Goal: Task Accomplishment & Management: Use online tool/utility

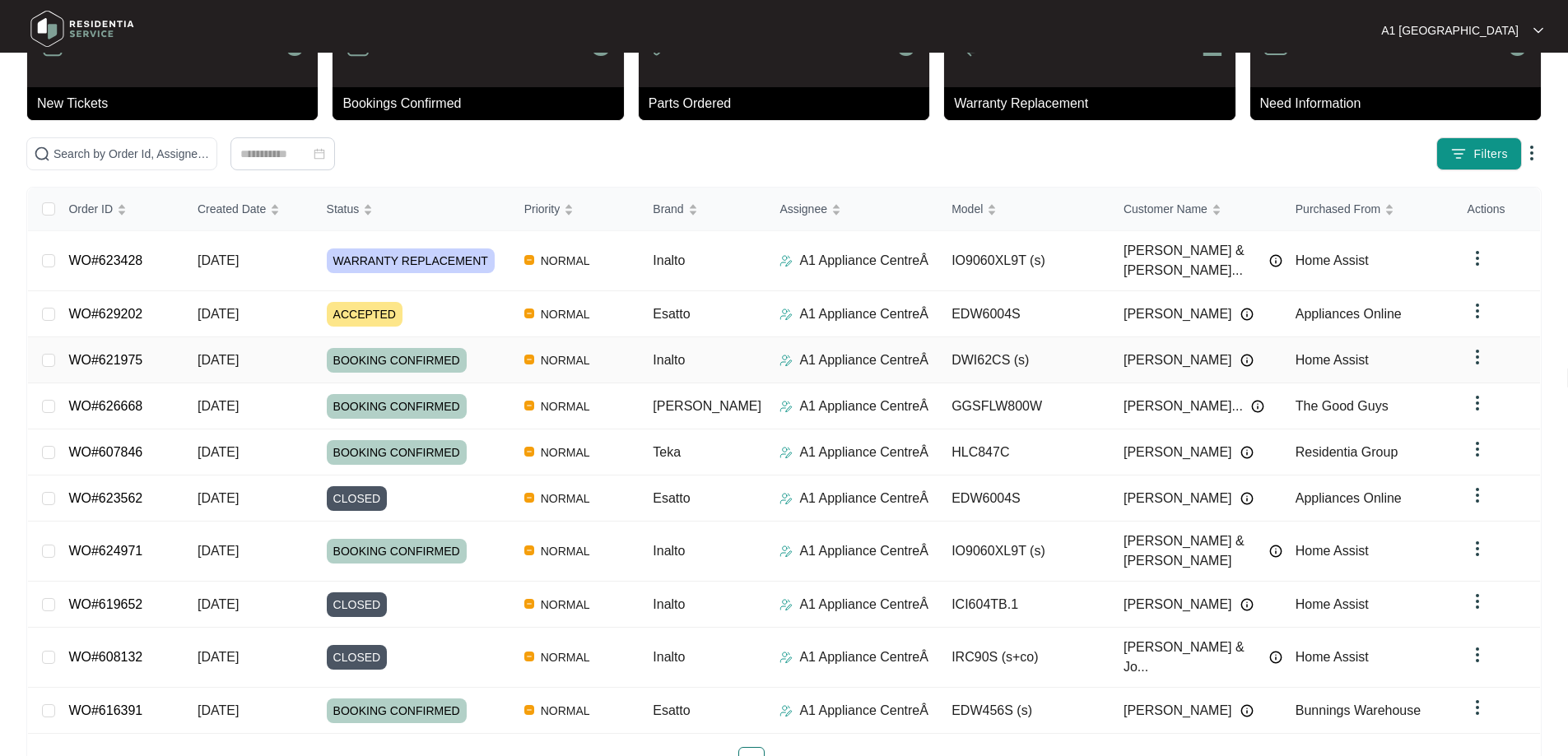
scroll to position [89, 0]
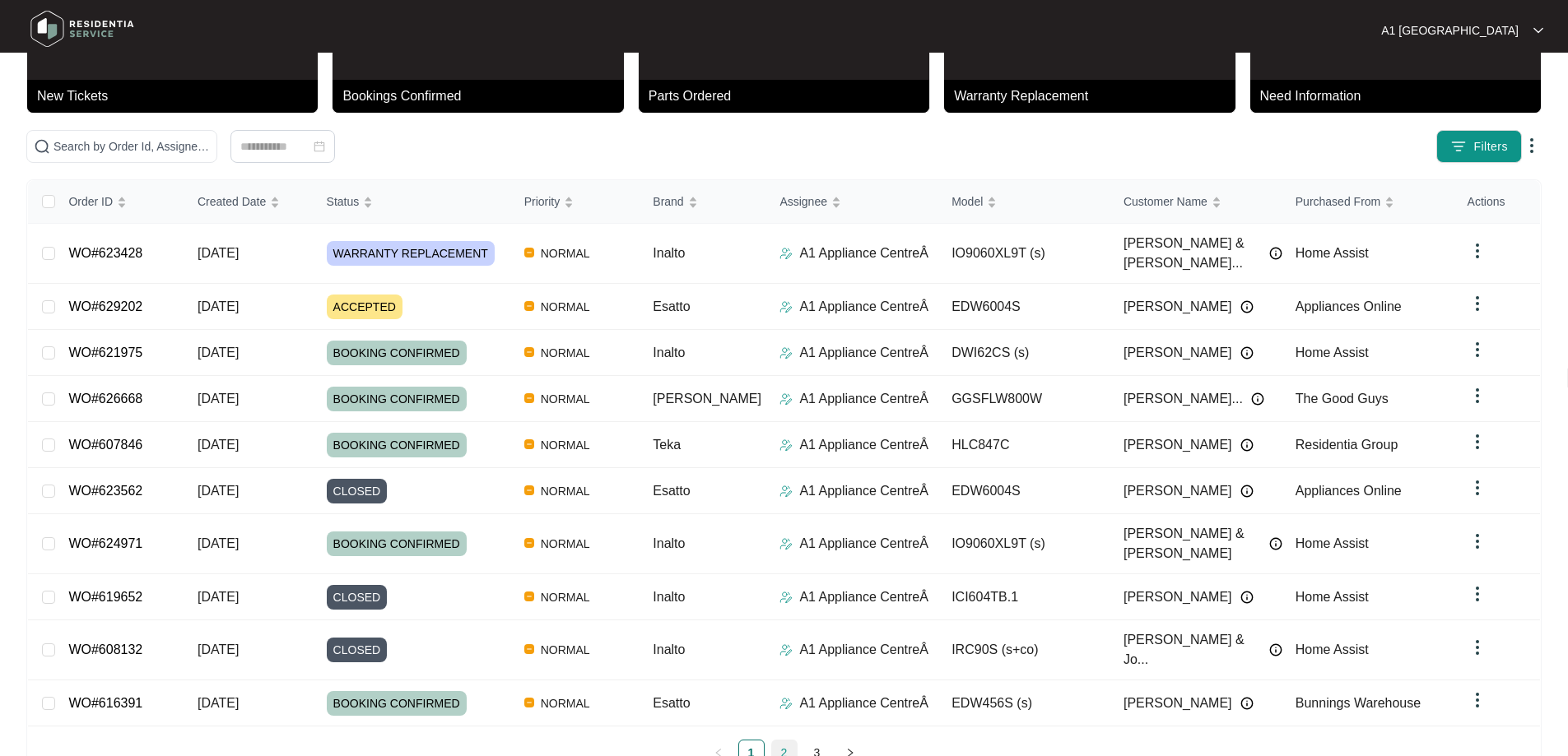
click at [785, 741] on link "2" at bounding box center [784, 753] width 25 height 25
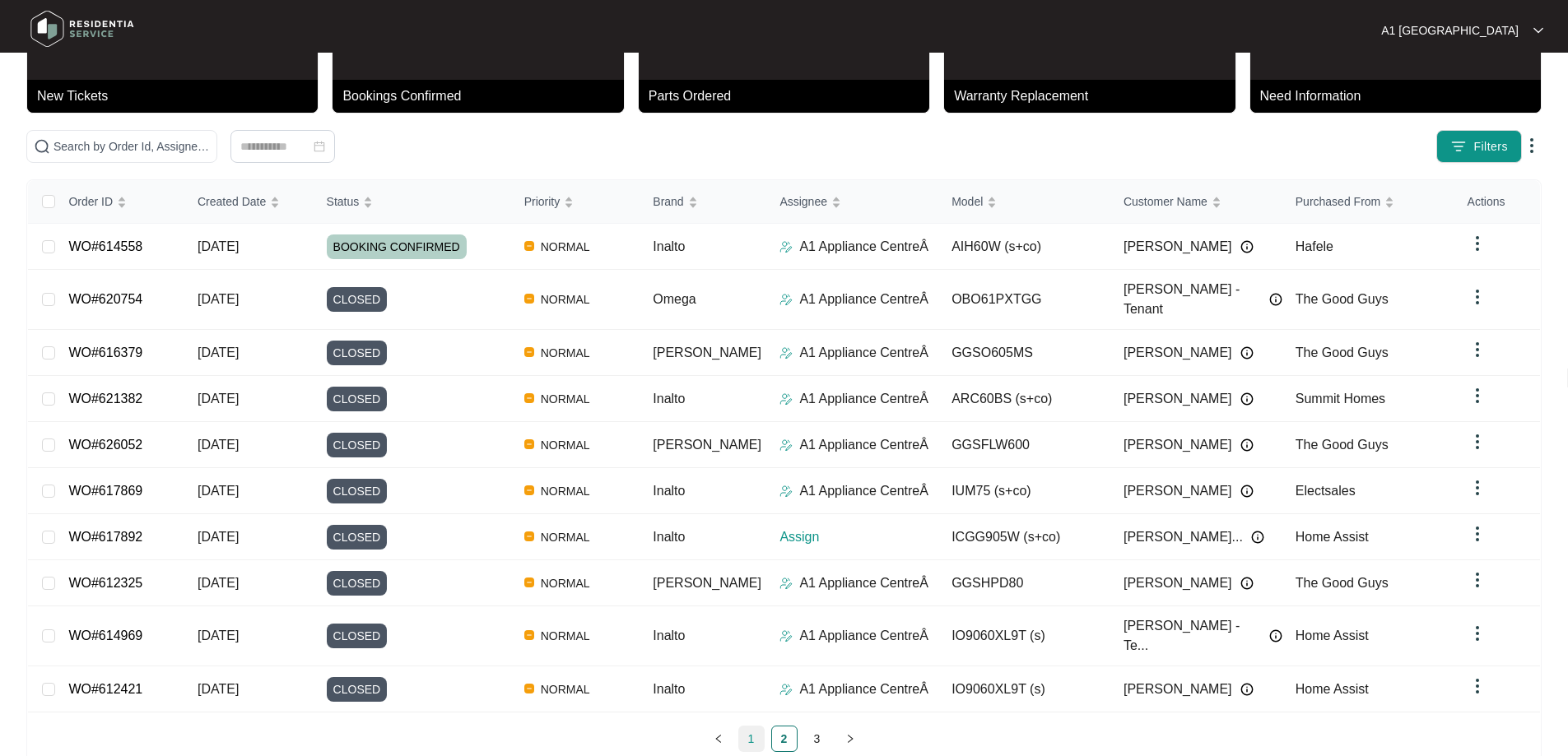
click at [754, 727] on link "1" at bounding box center [752, 739] width 25 height 25
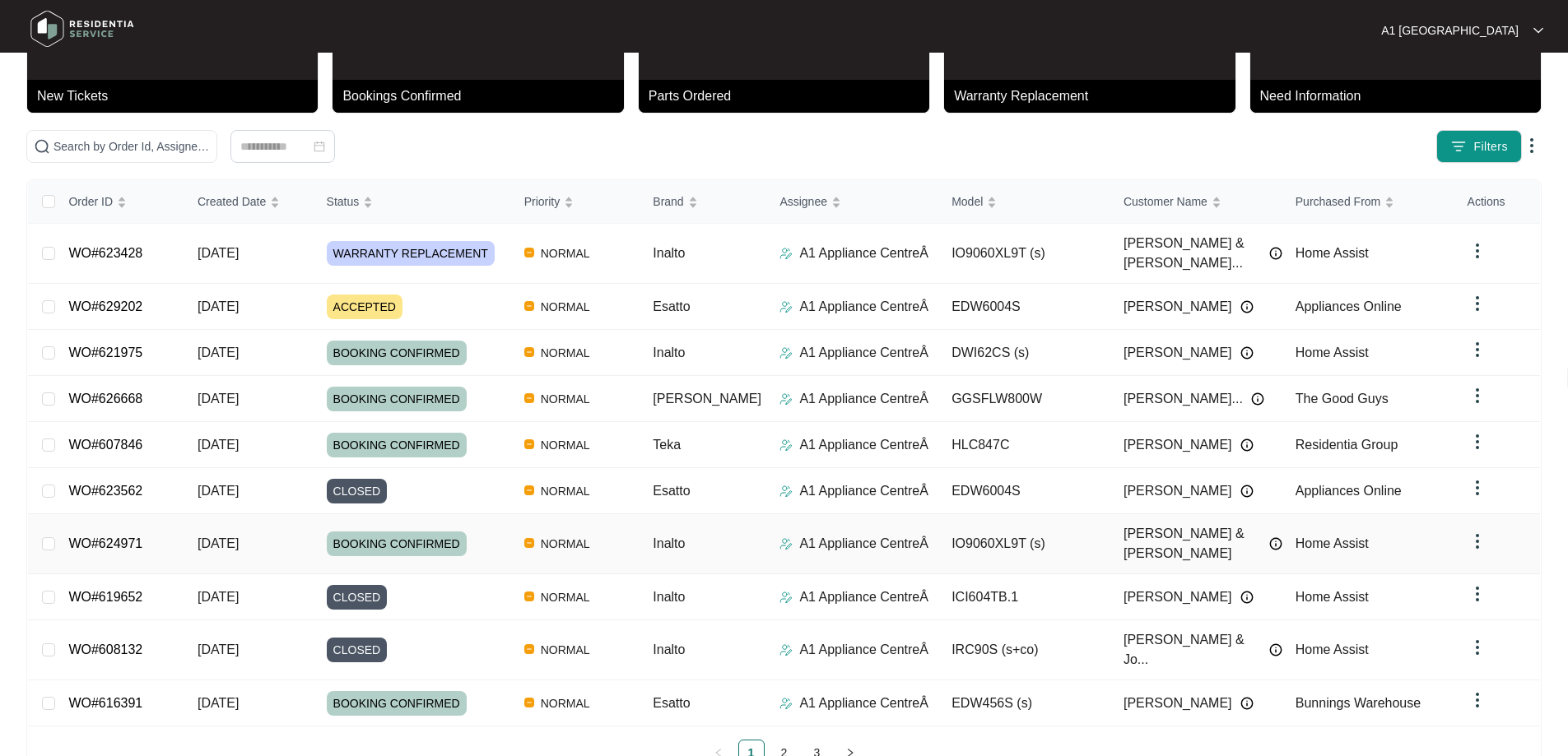
click at [807, 534] on p "A1 Appliance CentreÂ" at bounding box center [864, 544] width 129 height 20
click at [104, 536] on link "WO#624971" at bounding box center [105, 543] width 74 height 14
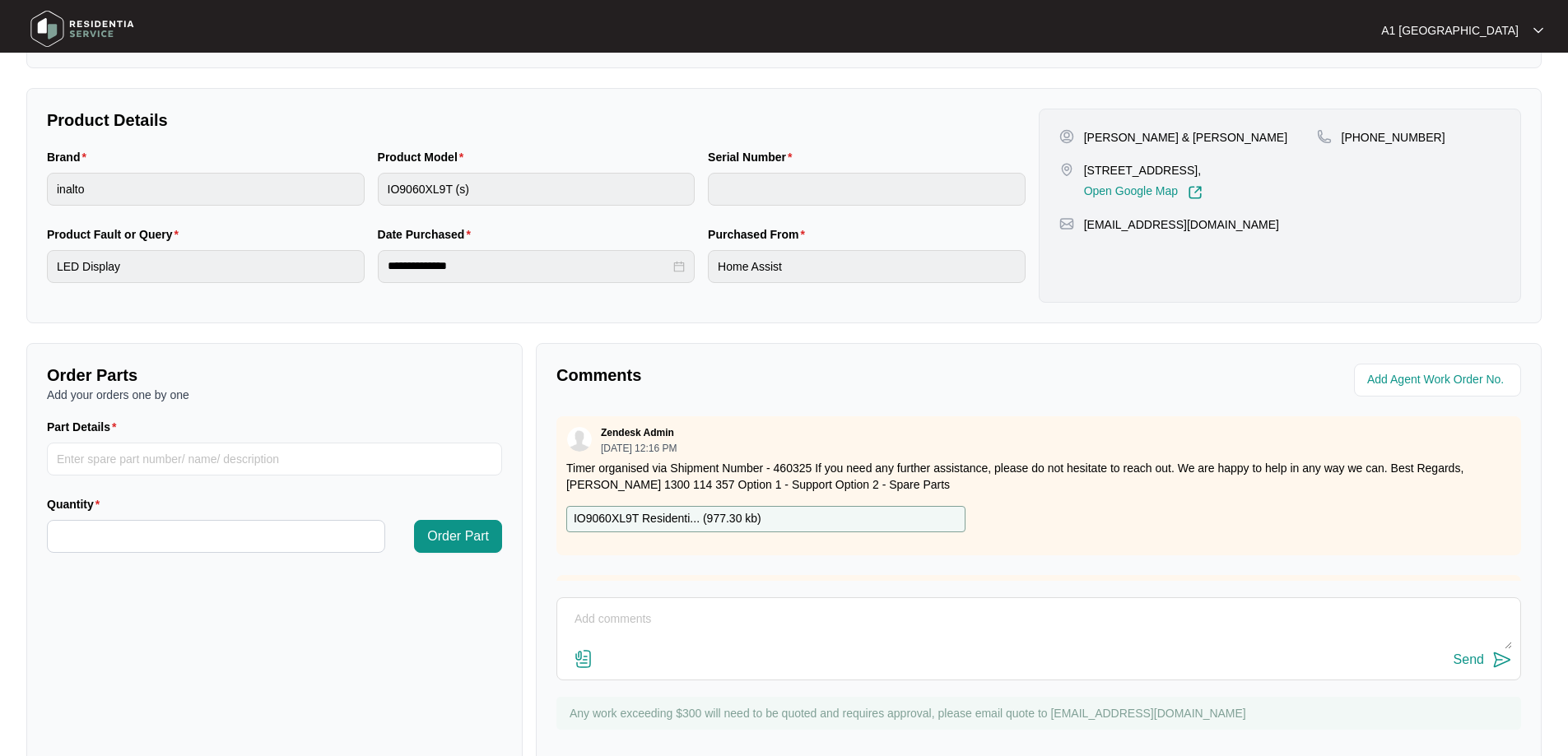
scroll to position [336, 0]
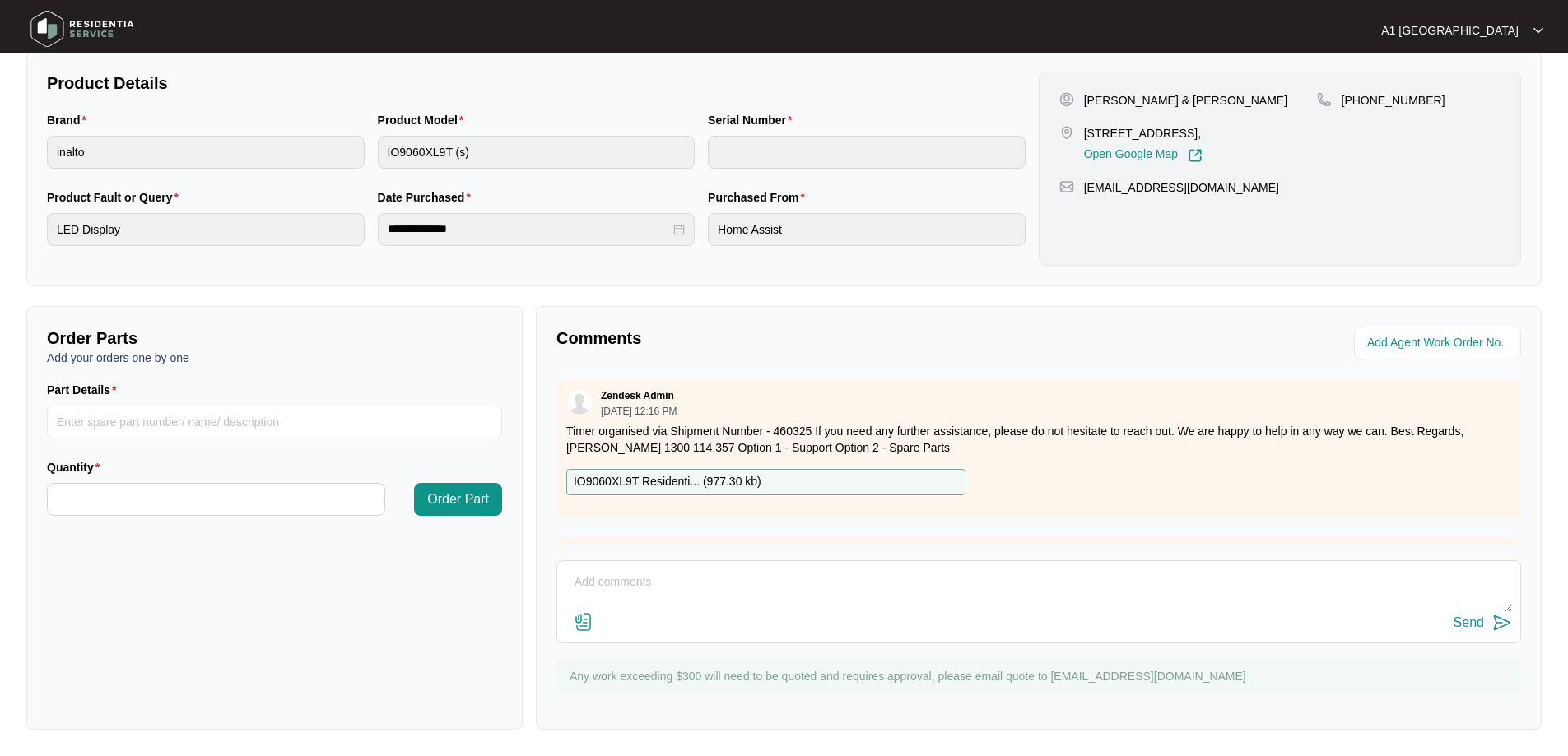
click at [666, 480] on p "IO9060XL9T Residenti... ( 977.30 kb )" at bounding box center [667, 482] width 188 height 18
click at [654, 605] on textarea at bounding box center [1038, 591] width 946 height 43
paste textarea "150 COOLING FAN *SERIAL DEPENDANT PART* 1 SP12986 150 COOLING FAN *SERIAL DEPEN…"
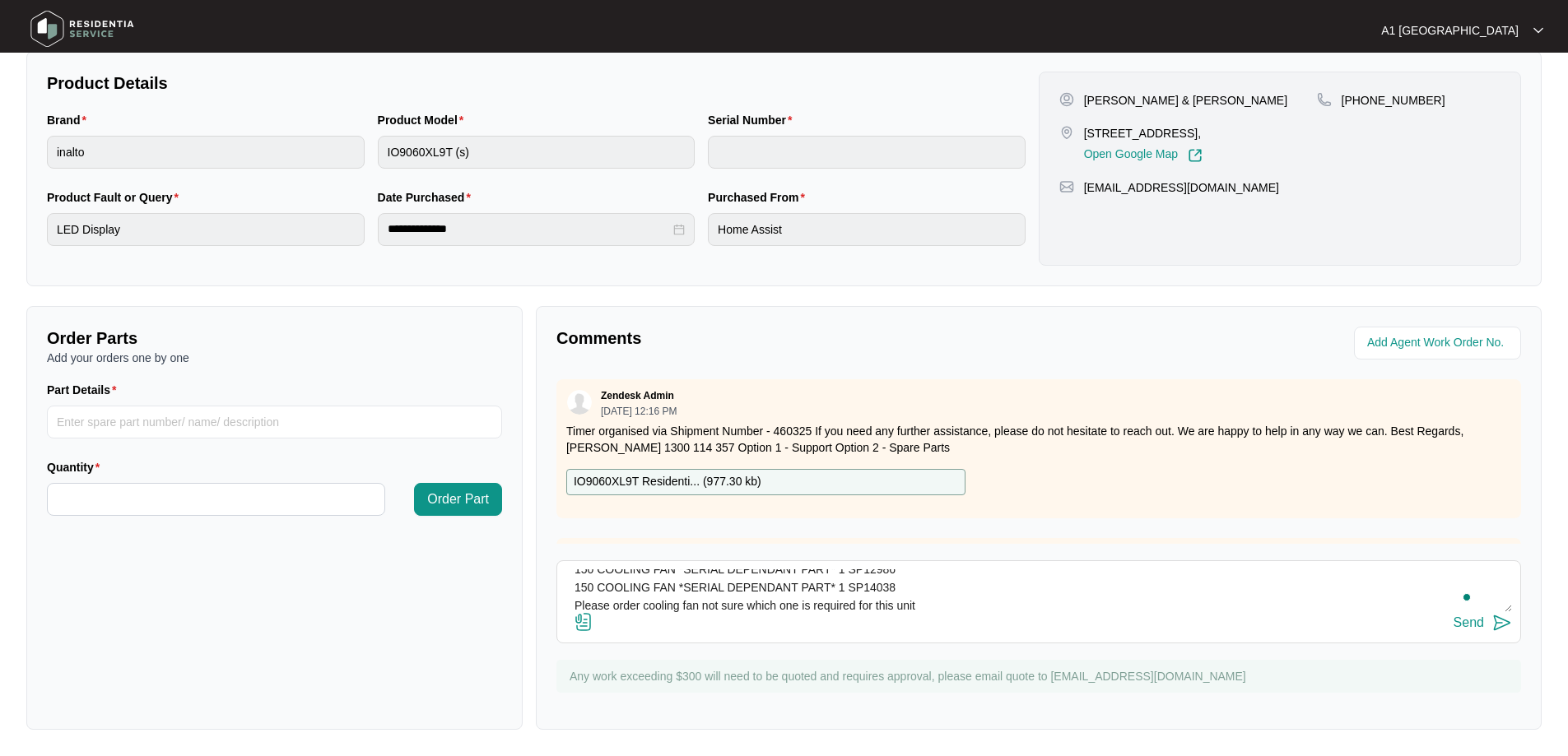
scroll to position [30, 0]
type textarea "150 COOLING FAN *SERIAL DEPENDANT PART* 1 SP12986 150 COOLING FAN *SERIAL DEPEN…"
click at [1494, 619] on img at bounding box center [1502, 623] width 20 height 20
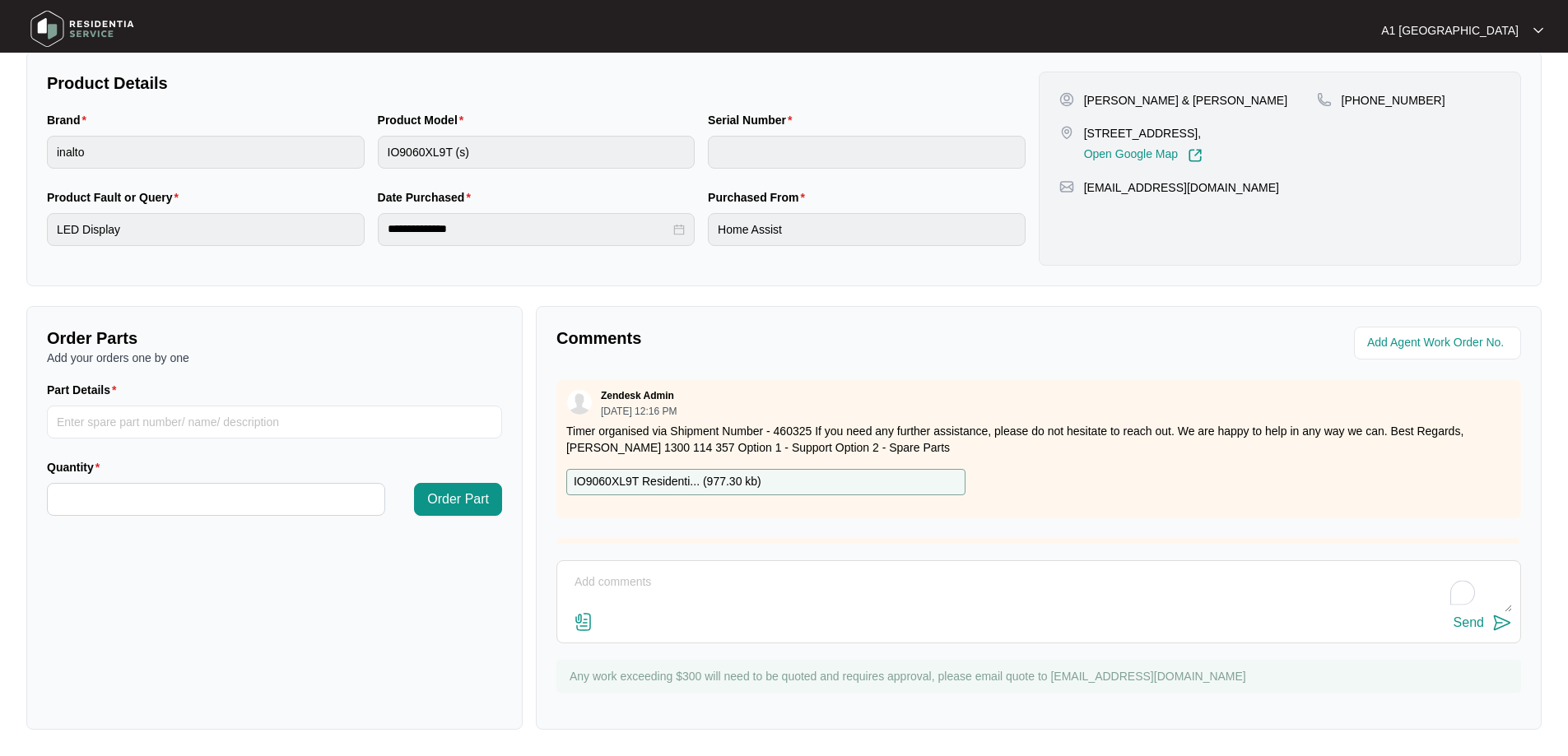
scroll to position [0, 0]
